Goal: Find specific fact

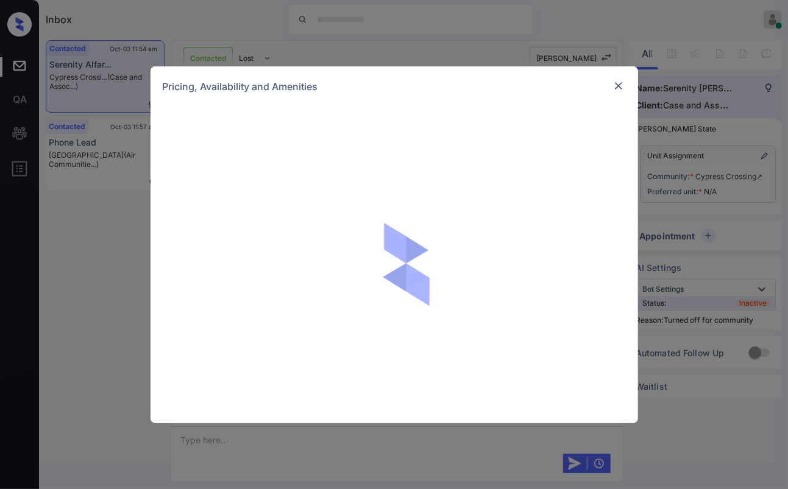
scroll to position [1608, 0]
click at [619, 81] on img at bounding box center [618, 86] width 12 height 12
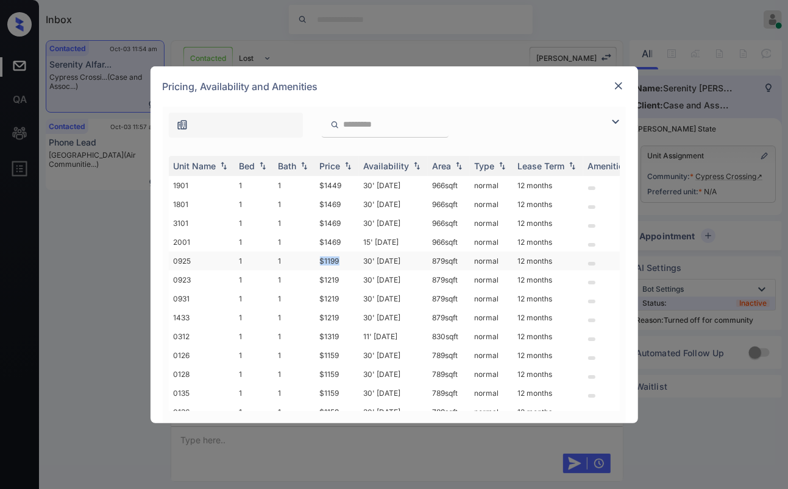
drag, startPoint x: 319, startPoint y: 256, endPoint x: 341, endPoint y: 253, distance: 22.1
click at [341, 253] on td "$1199" at bounding box center [337, 261] width 44 height 19
copy td "$1199"
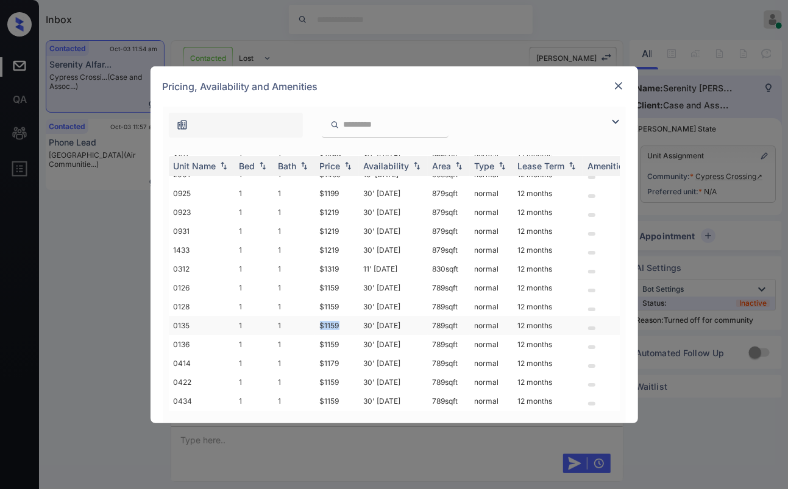
drag, startPoint x: 317, startPoint y: 323, endPoint x: 341, endPoint y: 322, distance: 24.4
click at [341, 322] on td "$1159" at bounding box center [337, 325] width 44 height 19
copy td "$1159"
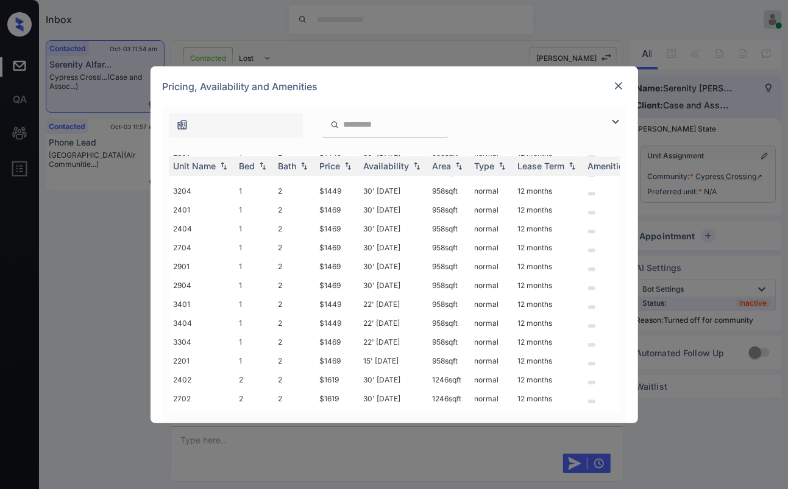
scroll to position [1489, 0]
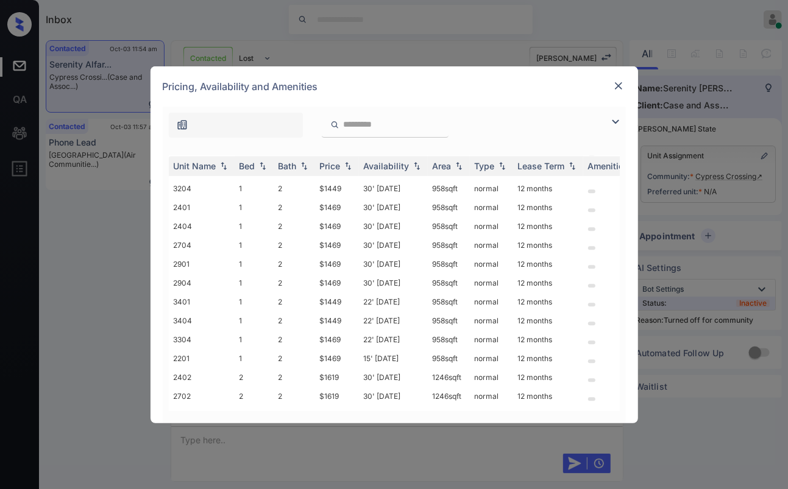
click at [621, 82] on img at bounding box center [618, 86] width 12 height 12
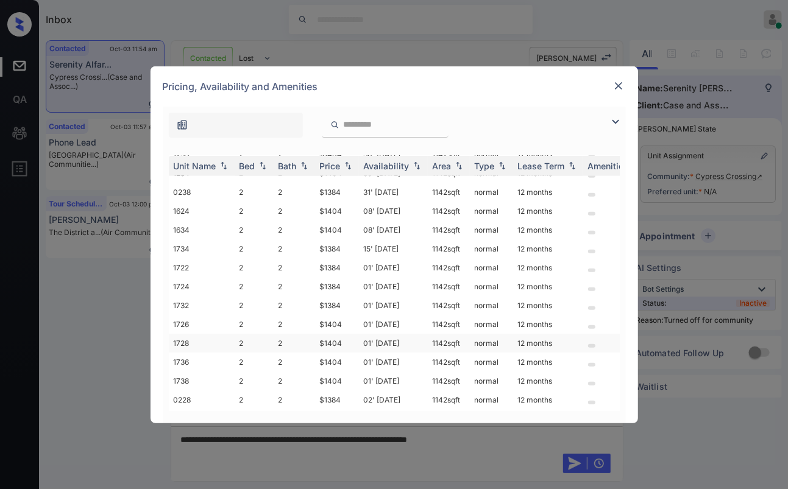
scroll to position [2753, 0]
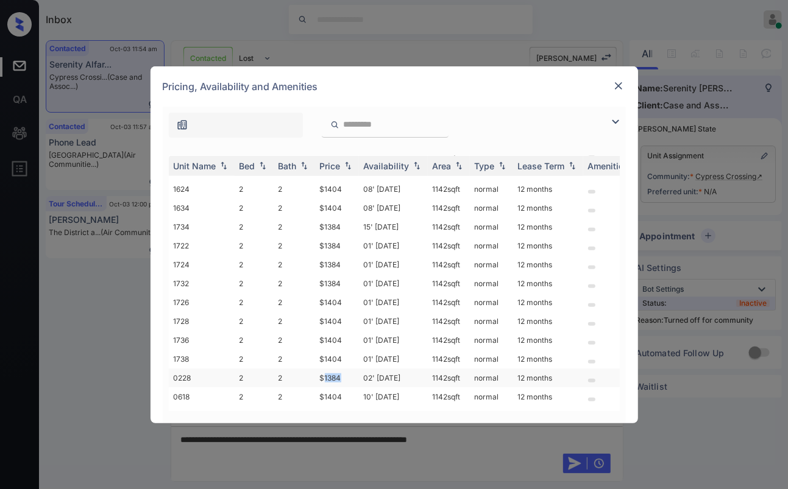
drag, startPoint x: 323, startPoint y: 335, endPoint x: 345, endPoint y: 335, distance: 22.5
click at [345, 369] on td "$1384" at bounding box center [337, 378] width 44 height 19
drag, startPoint x: 322, startPoint y: 330, endPoint x: 341, endPoint y: 331, distance: 19.0
click at [341, 369] on td "$1384" at bounding box center [337, 378] width 44 height 19
copy td "$1384"
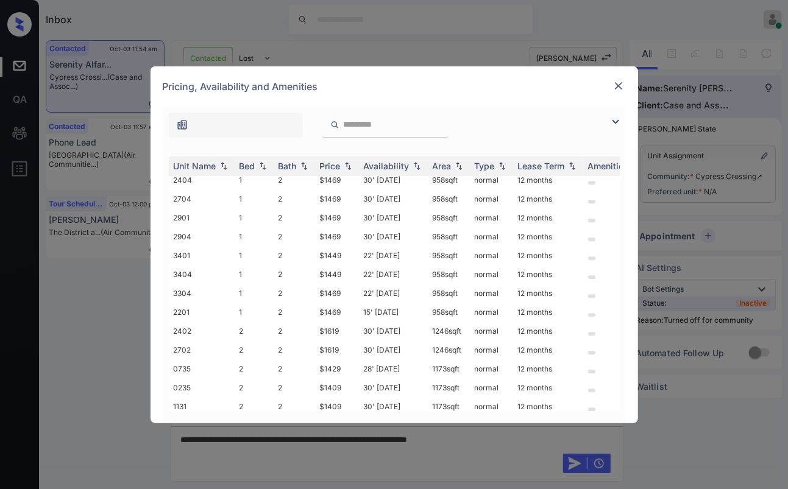
scroll to position [1535, 0]
click at [614, 80] on img at bounding box center [618, 86] width 12 height 12
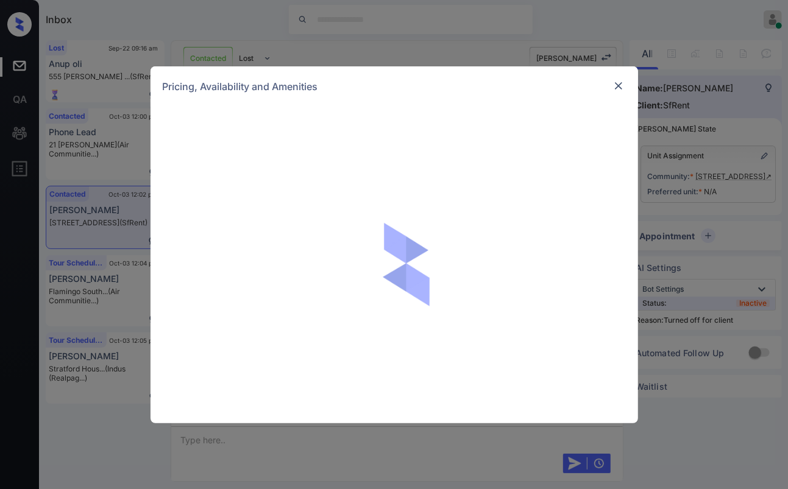
scroll to position [1213, 0]
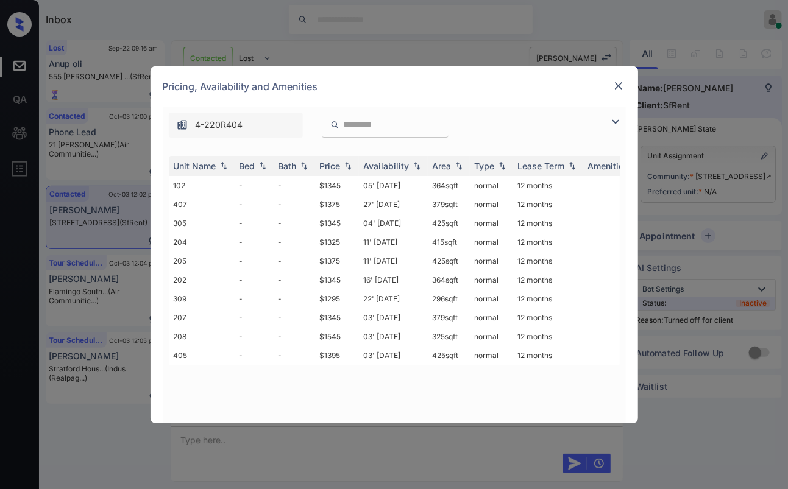
click at [617, 84] on img at bounding box center [618, 86] width 12 height 12
